Goal: Navigation & Orientation: Find specific page/section

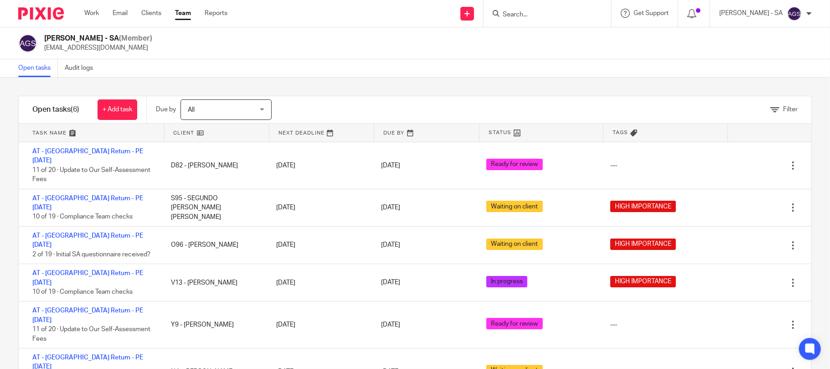
click at [341, 53] on div "[PERSON_NAME] - SA (Member) [EMAIL_ADDRESS][DOMAIN_NAME]" at bounding box center [415, 43] width 830 height 32
click at [358, 48] on div "[PERSON_NAME] - SA (Member) [EMAIL_ADDRESS][DOMAIN_NAME]" at bounding box center [414, 43] width 793 height 19
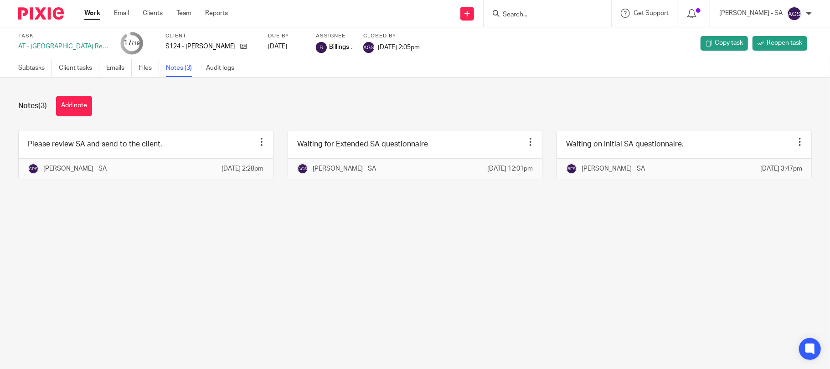
click at [175, 15] on ul "Work Email Clients Team Reports" at bounding box center [162, 13] width 157 height 9
click at [183, 16] on link "Team" at bounding box center [183, 13] width 15 height 9
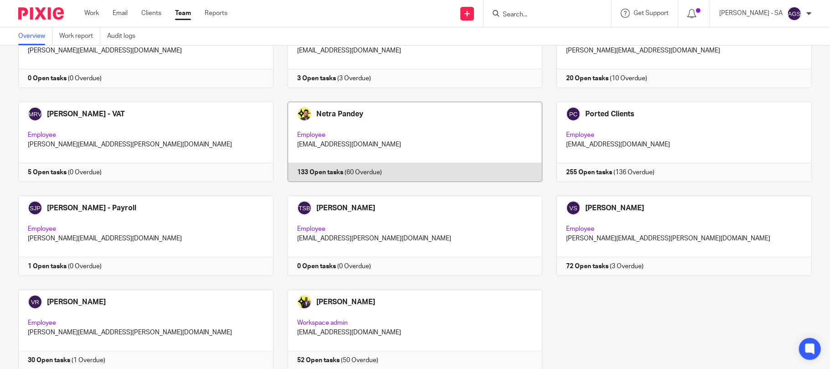
scroll to position [597, 0]
